Goal: Submit feedback/report problem

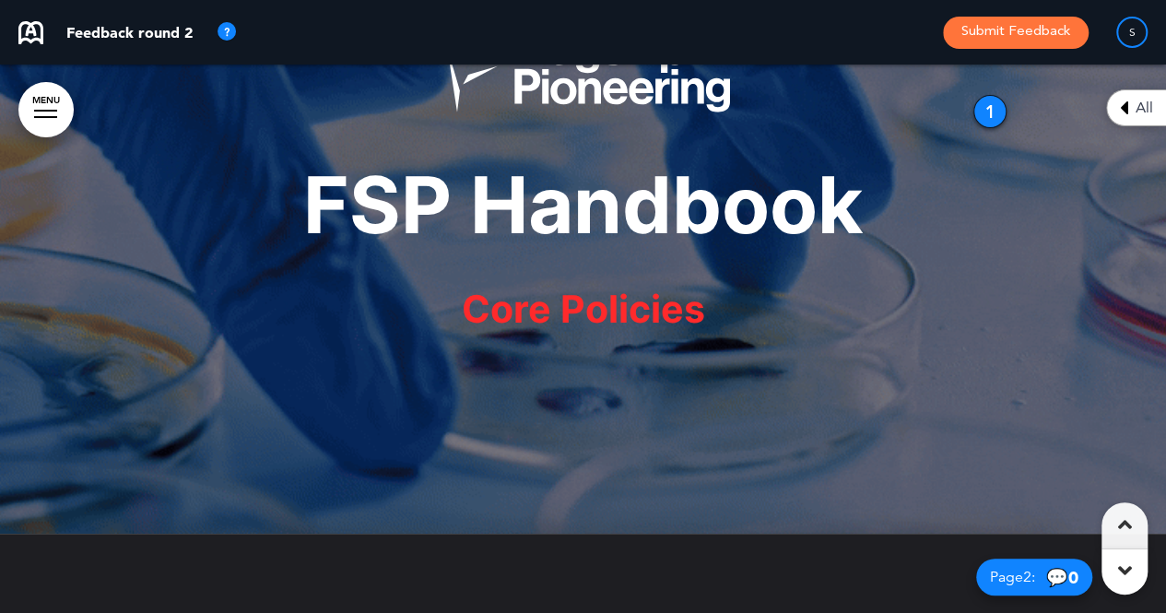
scroll to position [195, 0]
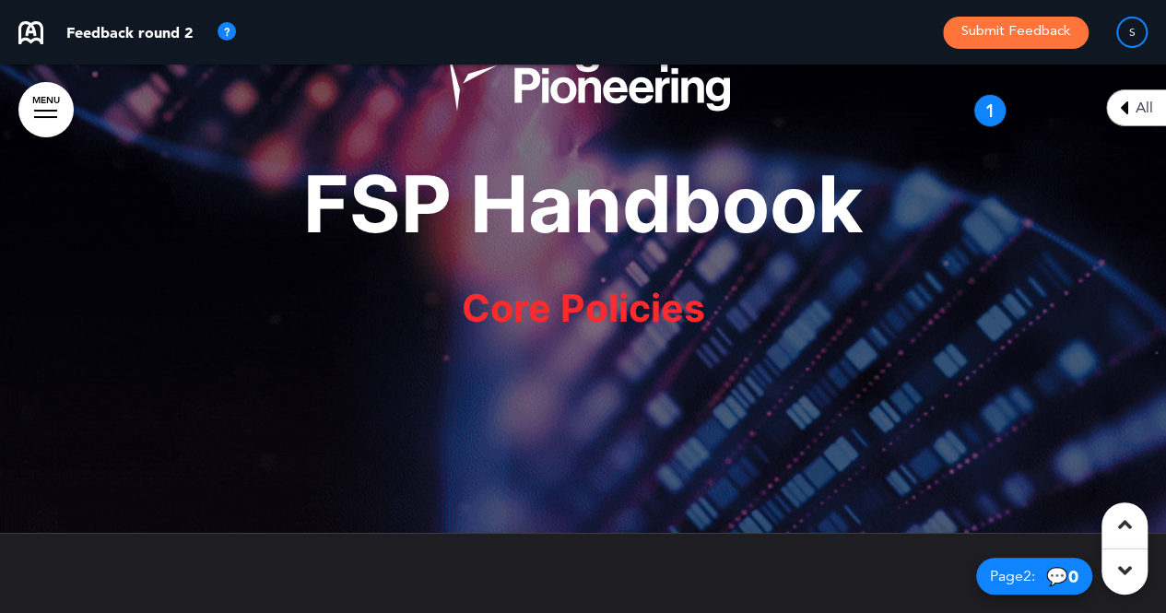
click at [1115, 567] on div at bounding box center [1125, 572] width 46 height 46
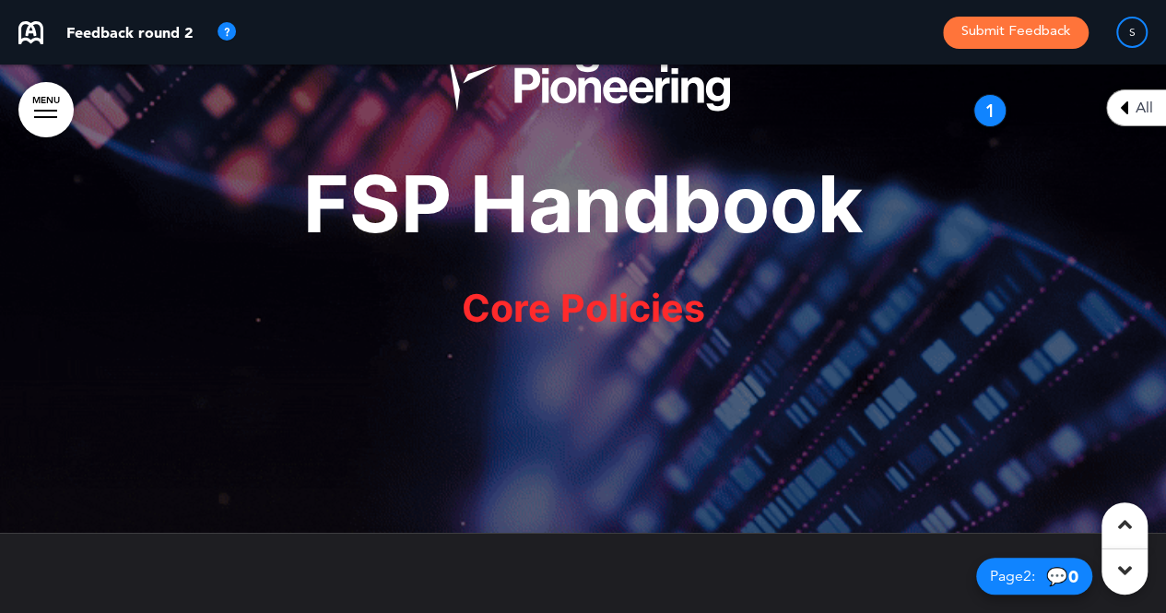
scroll to position [664, 0]
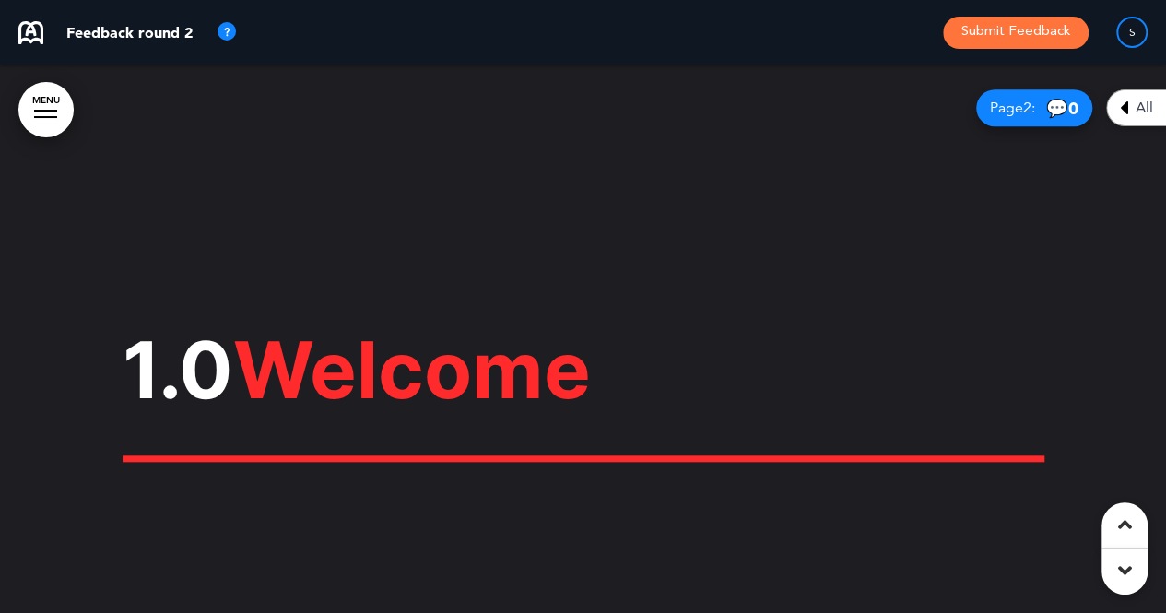
click at [1115, 563] on div at bounding box center [1125, 572] width 46 height 46
click at [1127, 574] on icon at bounding box center [1125, 571] width 14 height 22
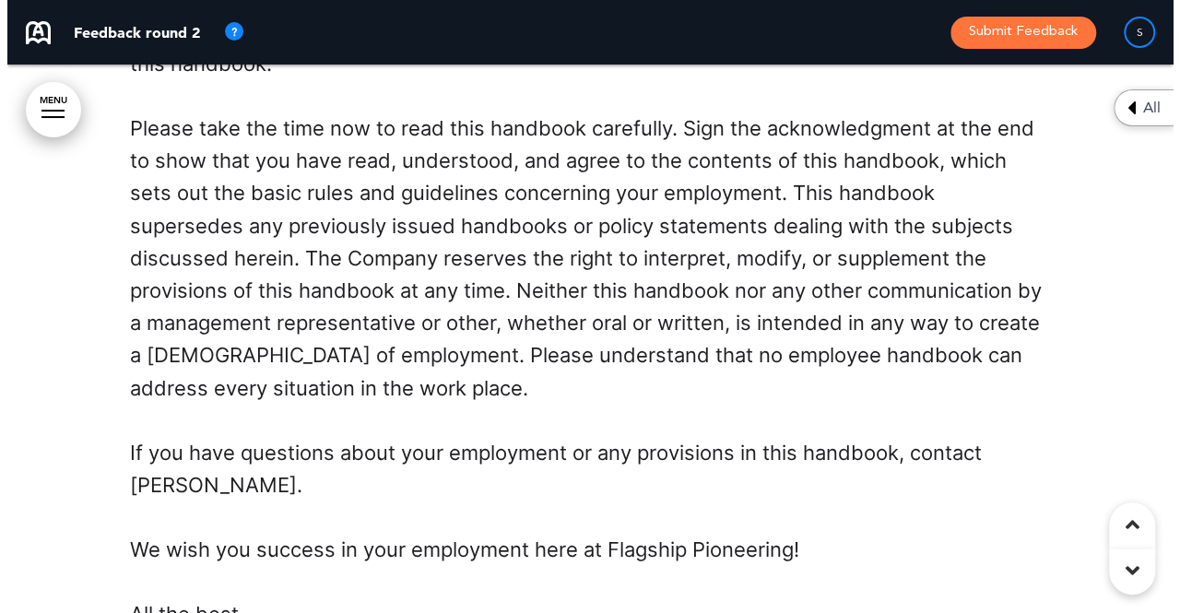
scroll to position [2062, 0]
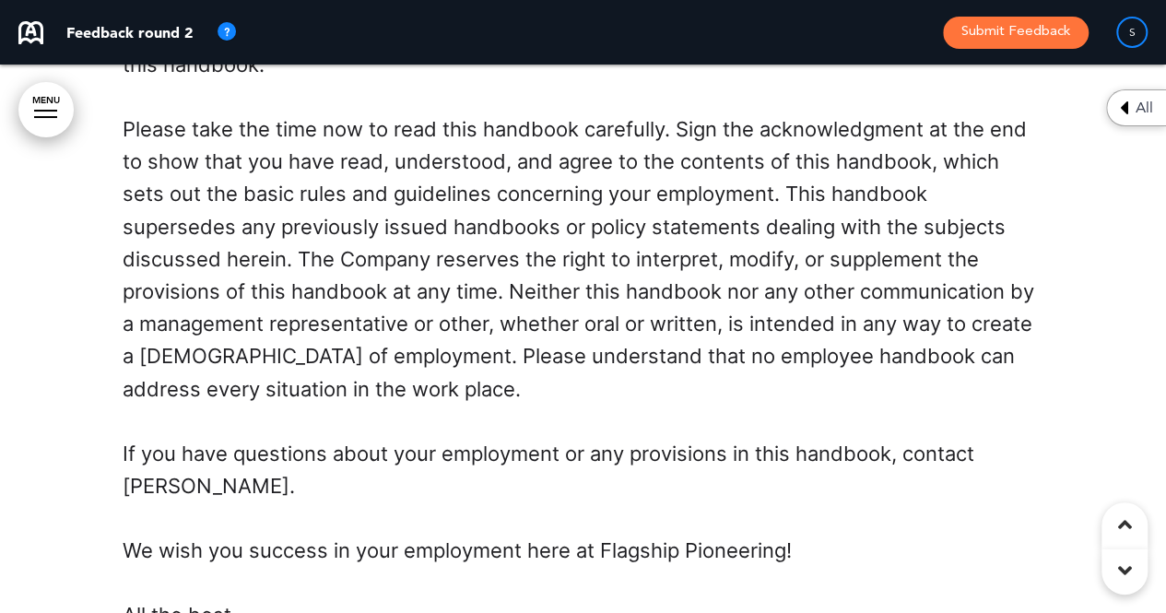
click at [36, 120] on link "MENU" at bounding box center [45, 109] width 55 height 55
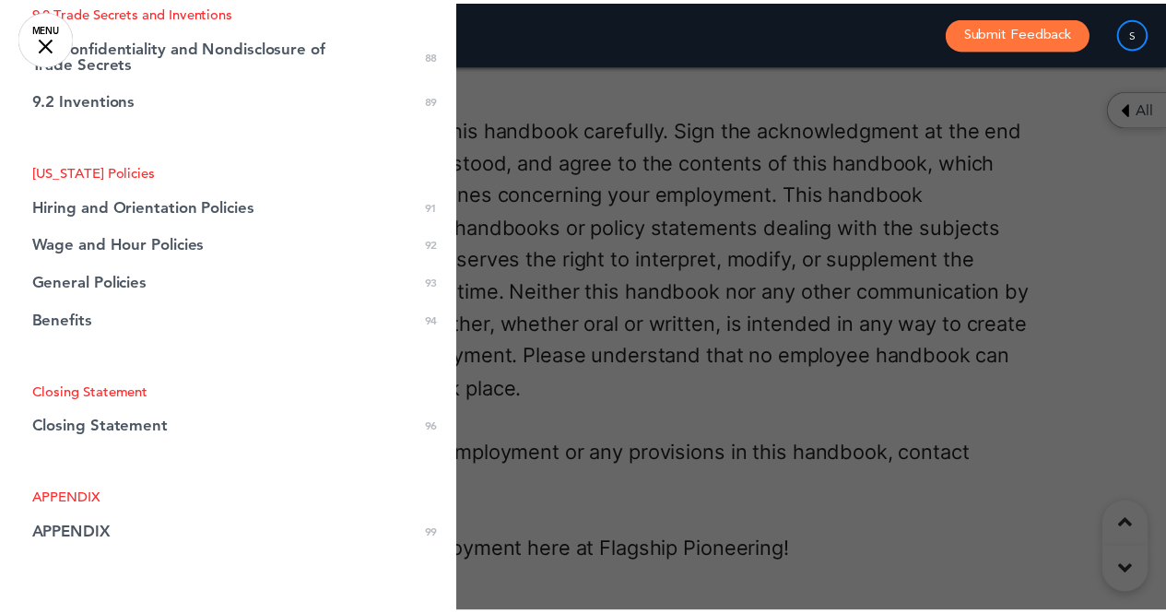
scroll to position [3566, 0]
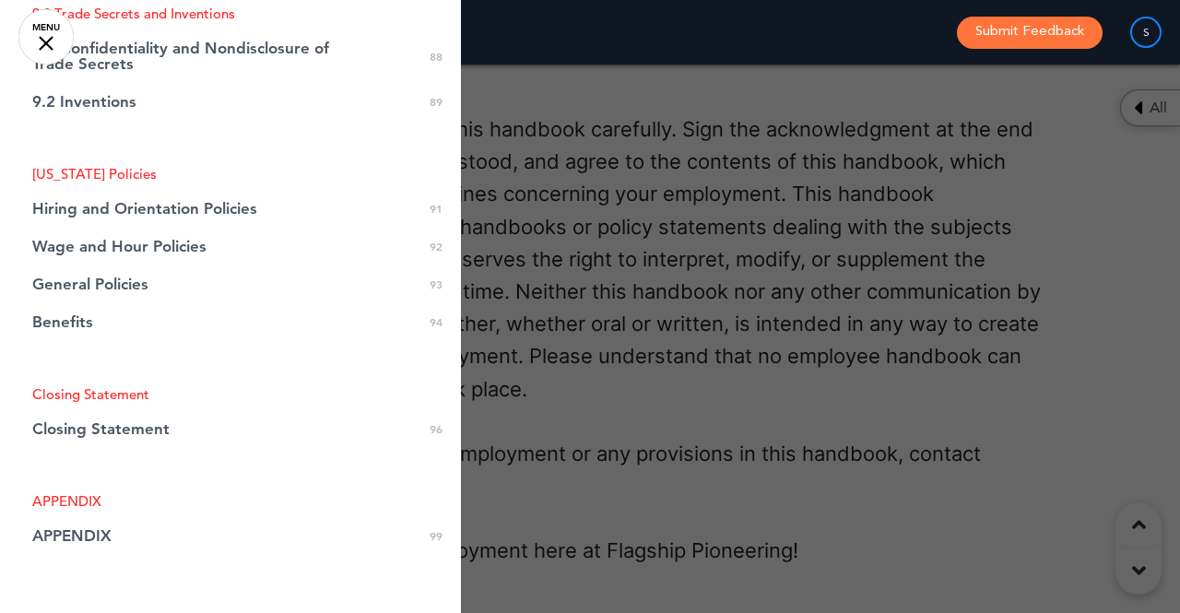
click at [909, 251] on div at bounding box center [590, 306] width 1180 height 613
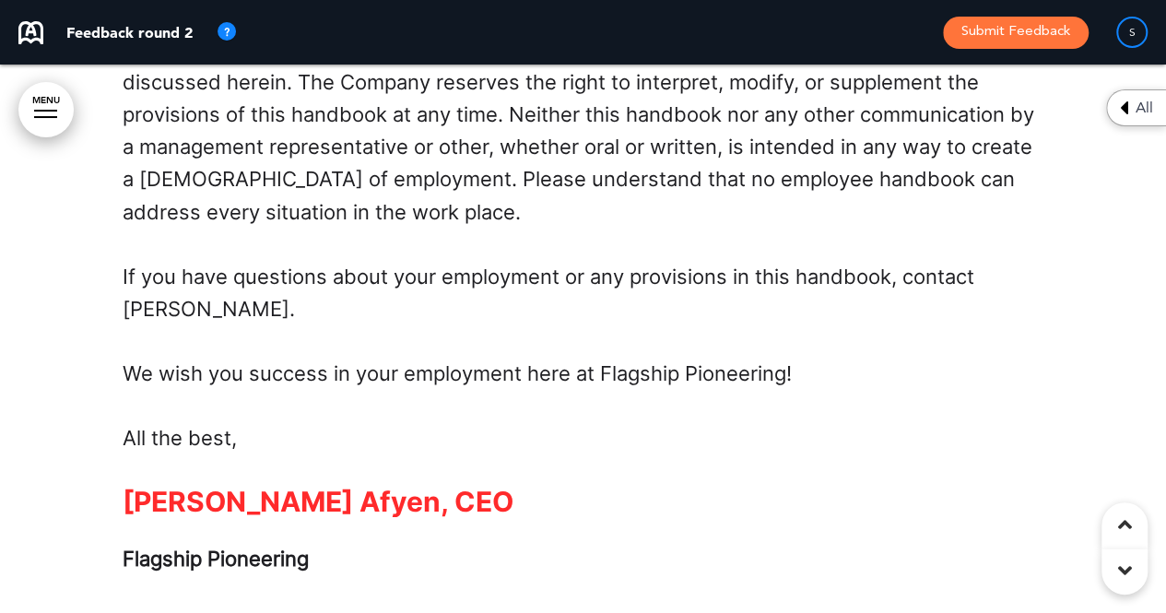
scroll to position [2604, 0]
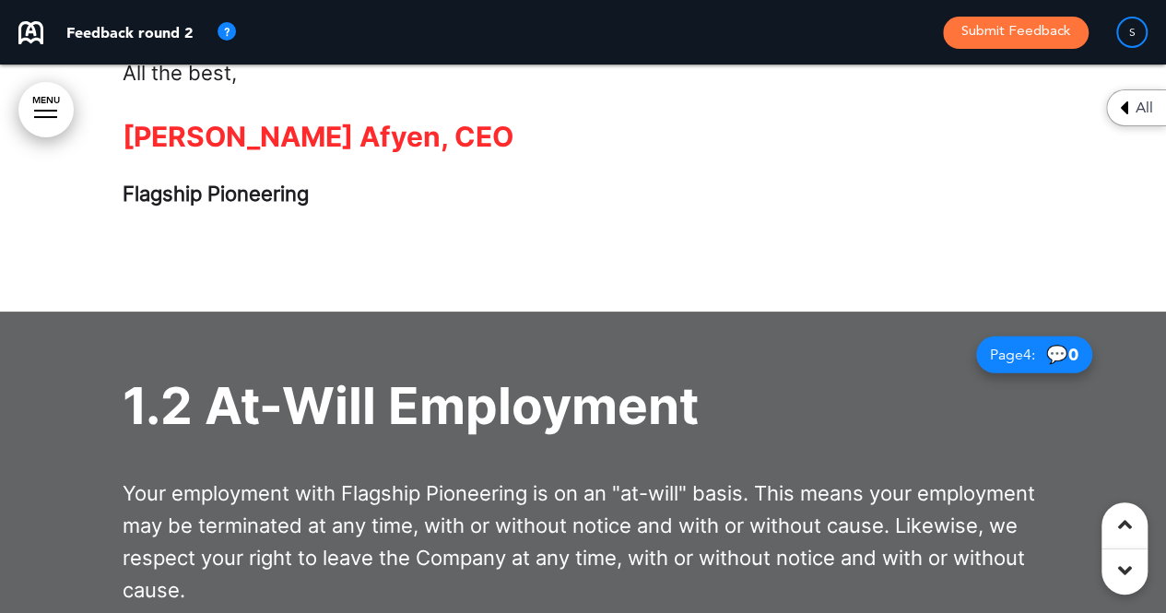
click at [1122, 569] on icon at bounding box center [1125, 571] width 14 height 22
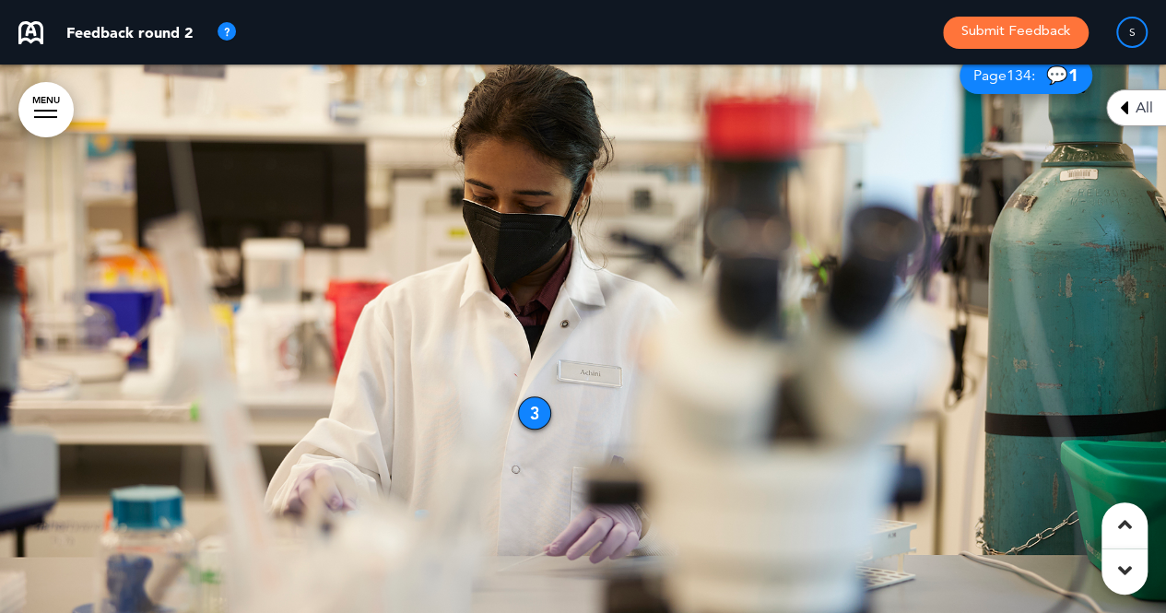
click at [1142, 535] on div at bounding box center [1125, 525] width 46 height 46
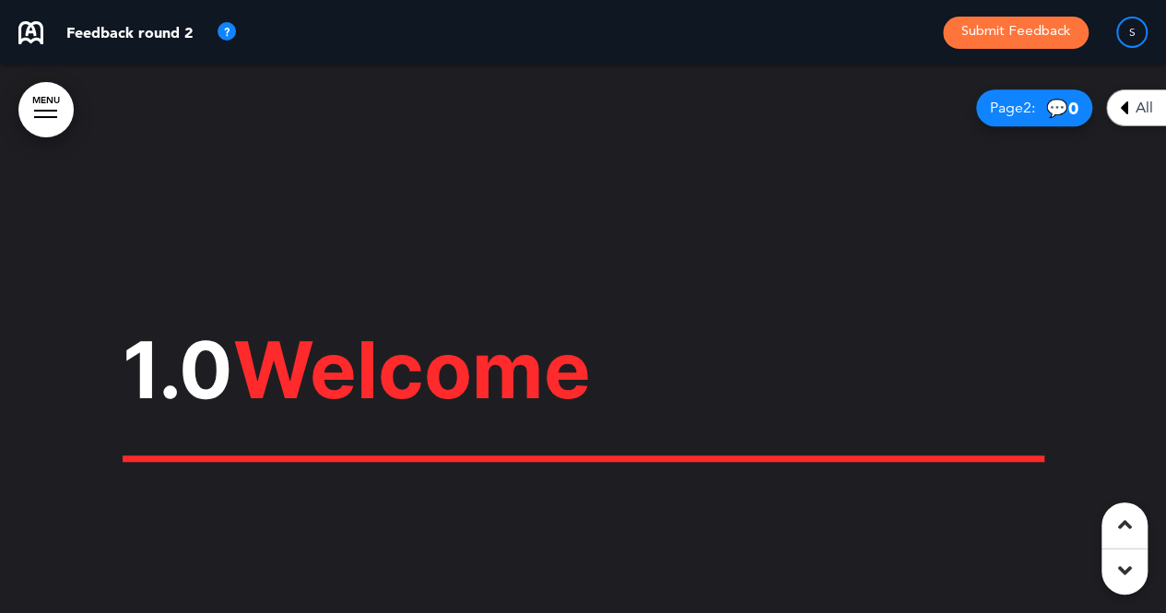
click at [1106, 572] on div at bounding box center [1125, 572] width 46 height 46
click at [1145, 578] on div at bounding box center [1125, 572] width 46 height 46
click at [1133, 572] on div at bounding box center [1125, 572] width 46 height 46
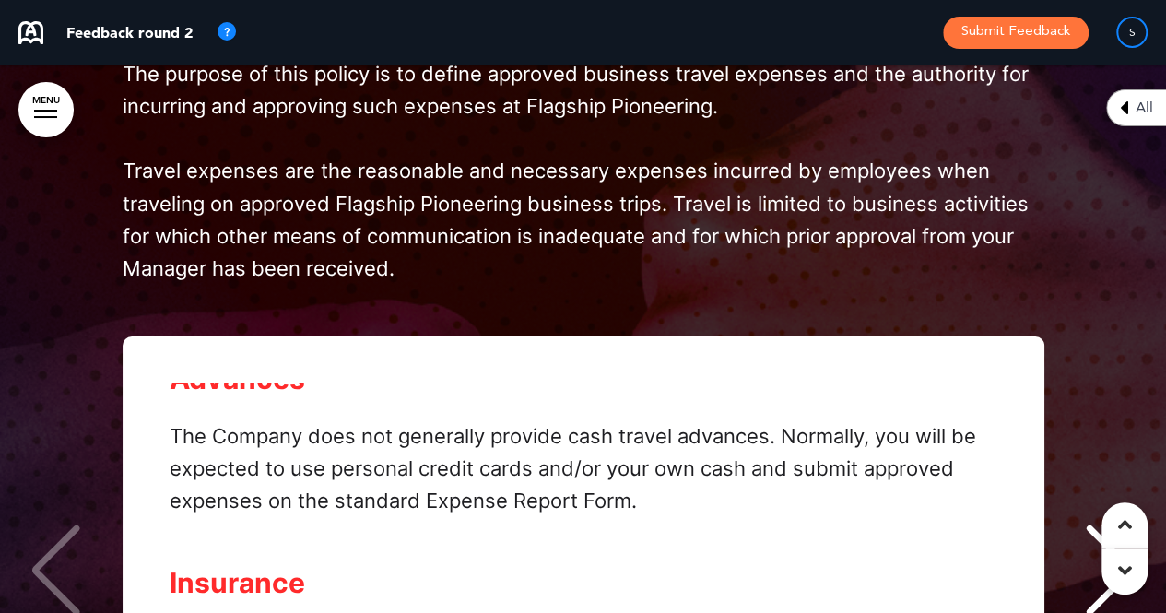
scroll to position [29102, 0]
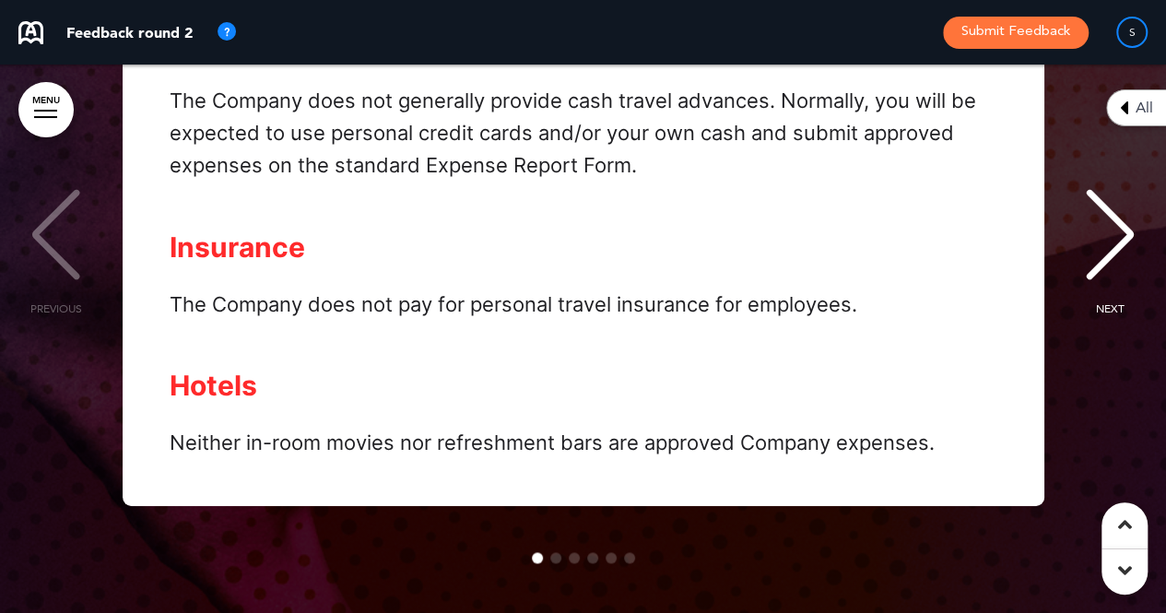
click at [1109, 285] on div "NEXT" at bounding box center [1110, 252] width 56 height 92
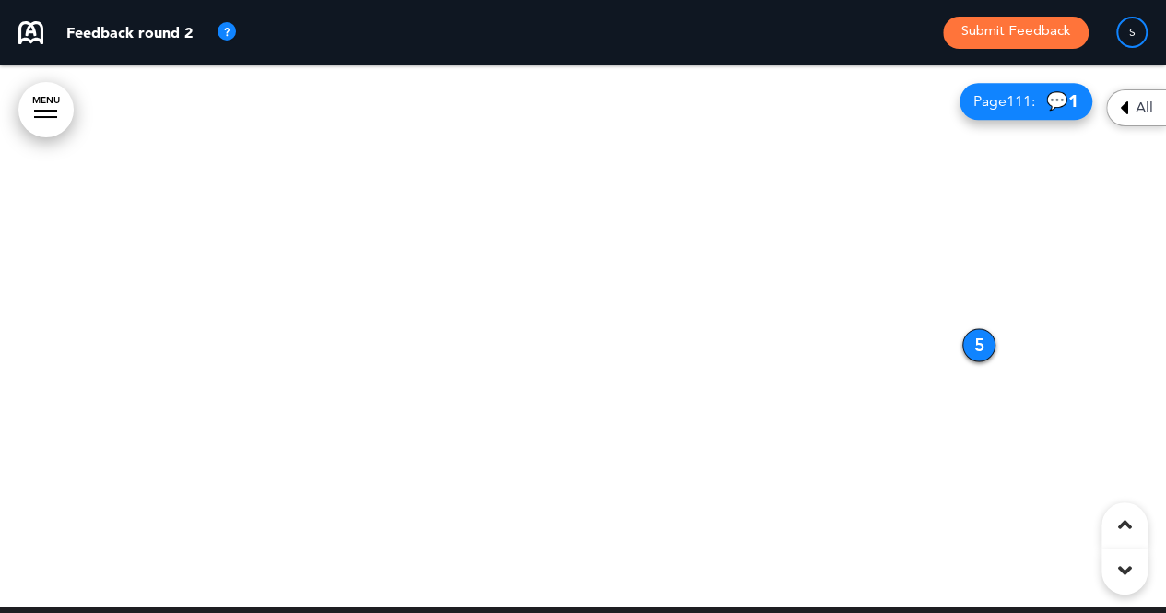
scroll to position [28949, 0]
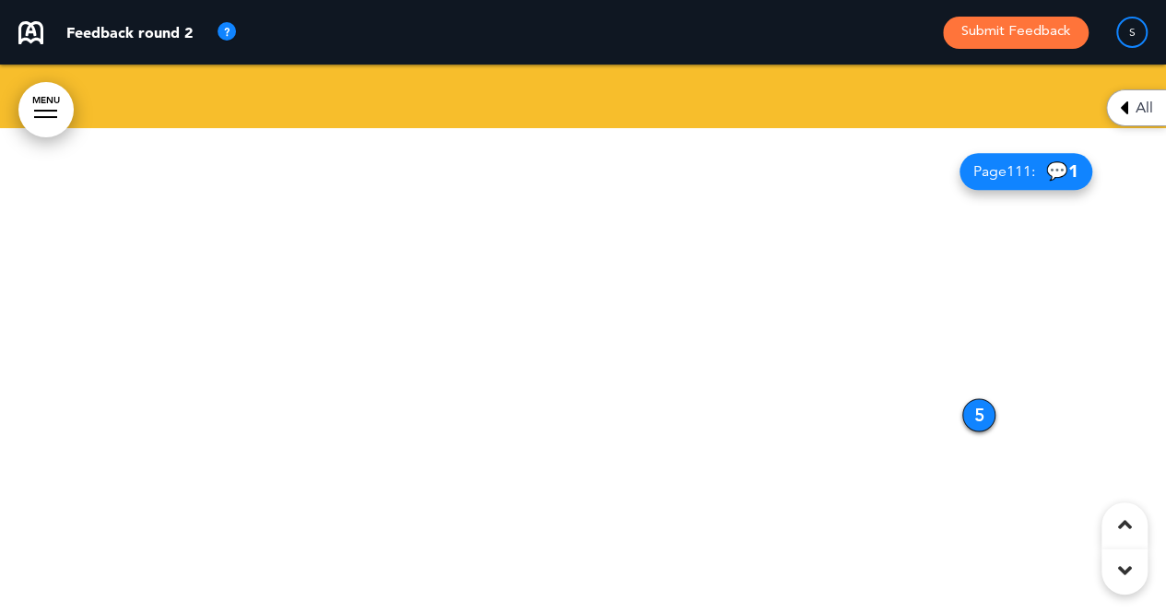
click at [1122, 584] on div at bounding box center [1125, 572] width 46 height 46
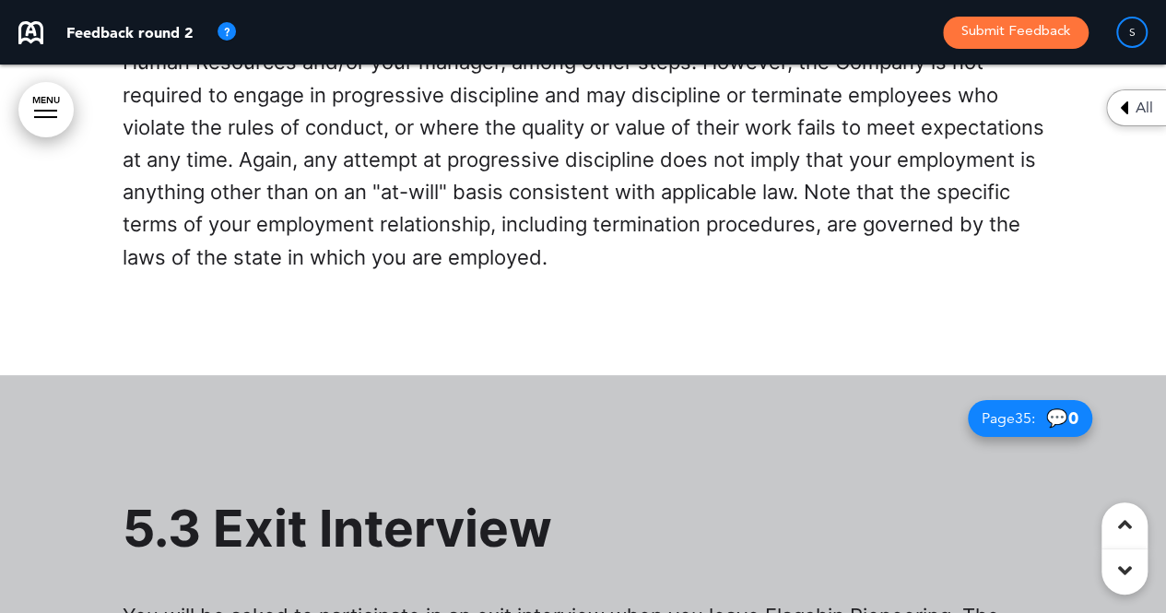
scroll to position [31136, 0]
